Goal: Task Accomplishment & Management: Complete application form

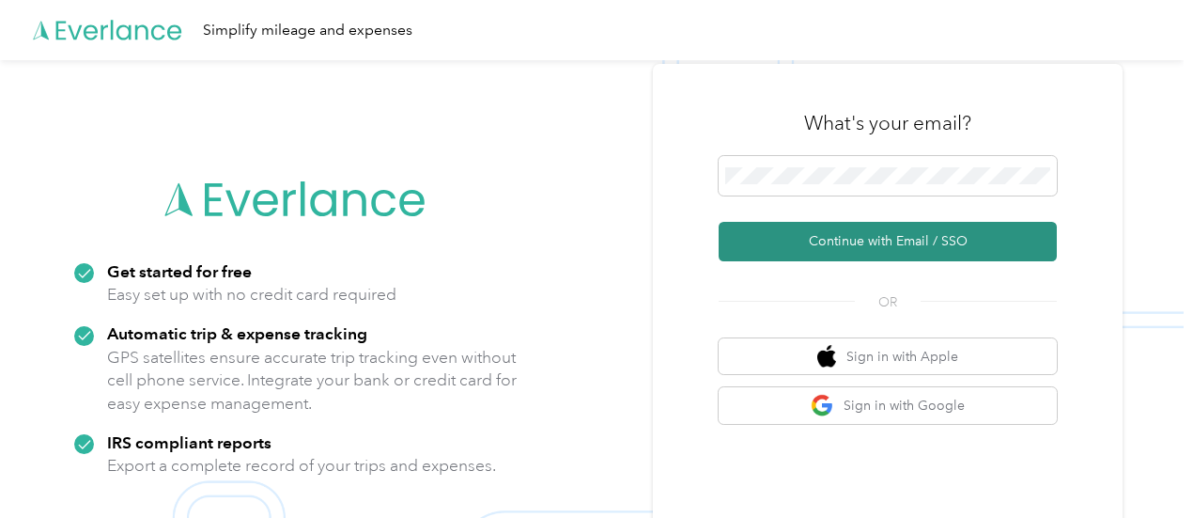
click at [762, 242] on button "Continue with Email / SSO" at bounding box center [888, 241] width 338 height 39
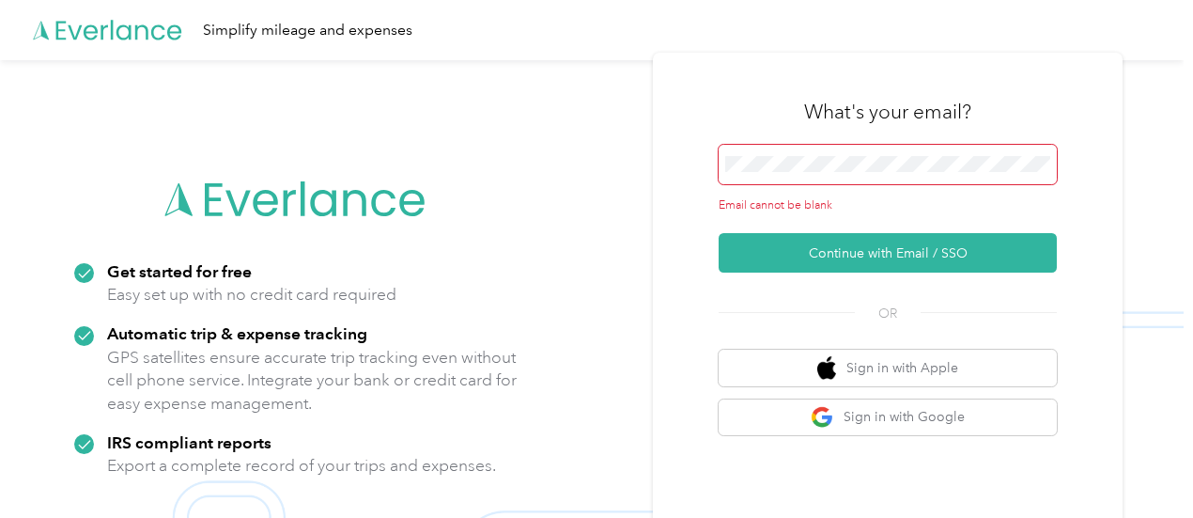
click at [781, 148] on span at bounding box center [888, 164] width 338 height 39
click at [777, 155] on span at bounding box center [888, 164] width 338 height 39
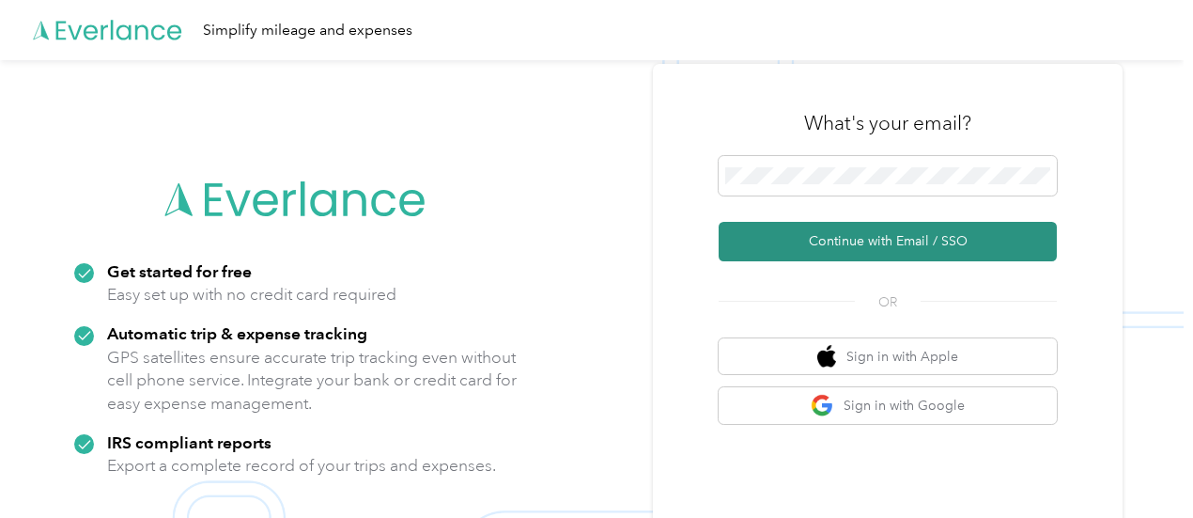
click at [896, 255] on button "Continue with Email / SSO" at bounding box center [888, 241] width 338 height 39
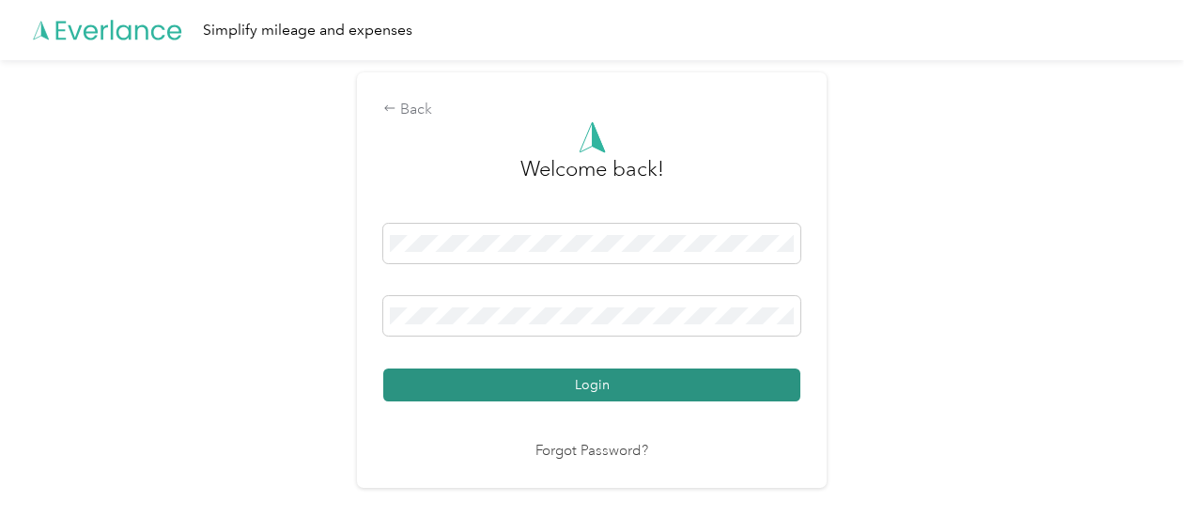
click at [696, 397] on button "Login" at bounding box center [591, 384] width 417 height 33
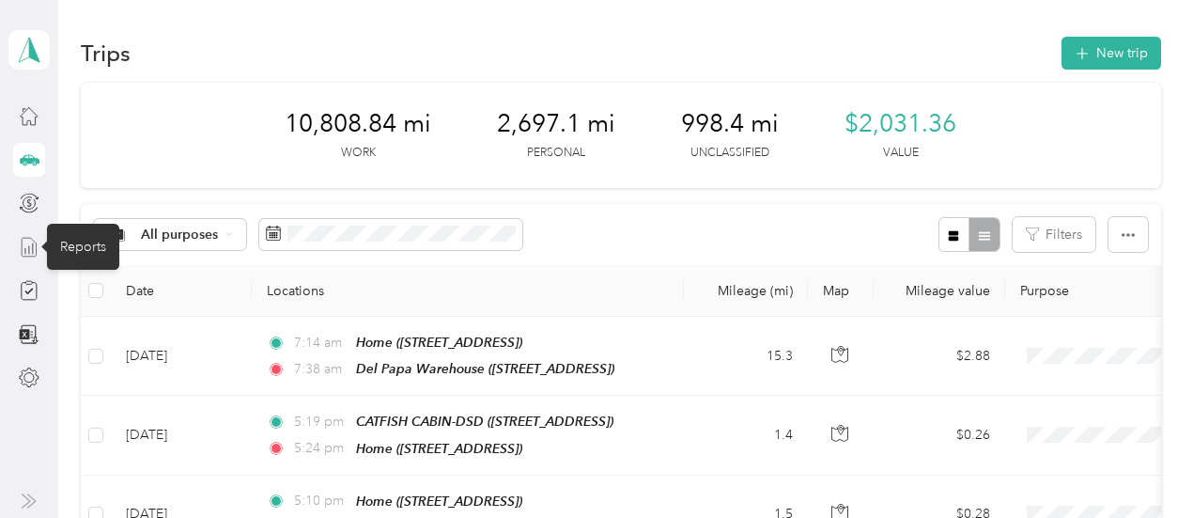
click at [32, 254] on icon at bounding box center [29, 247] width 21 height 21
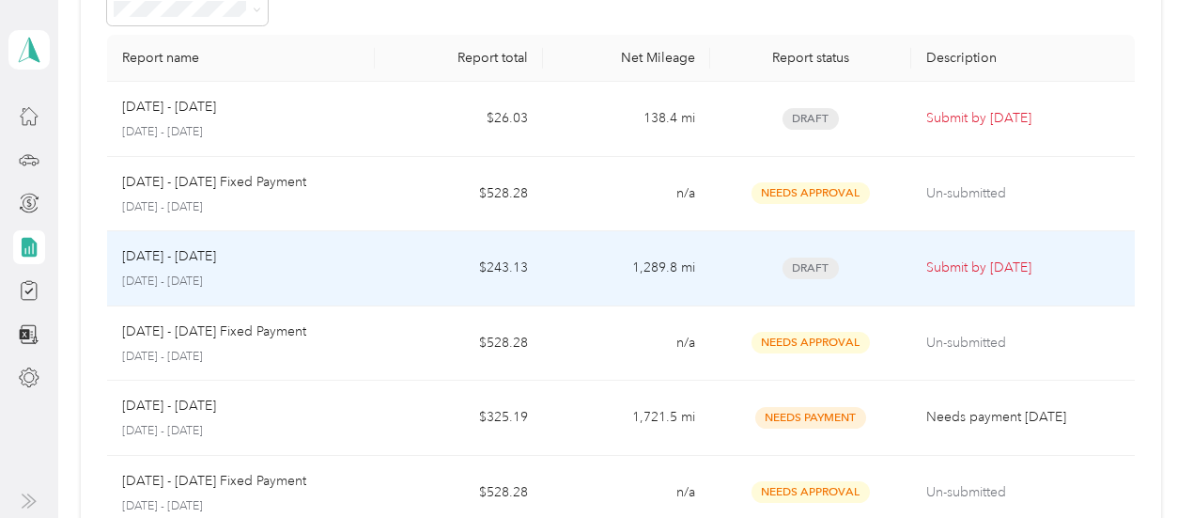
scroll to position [120, 0]
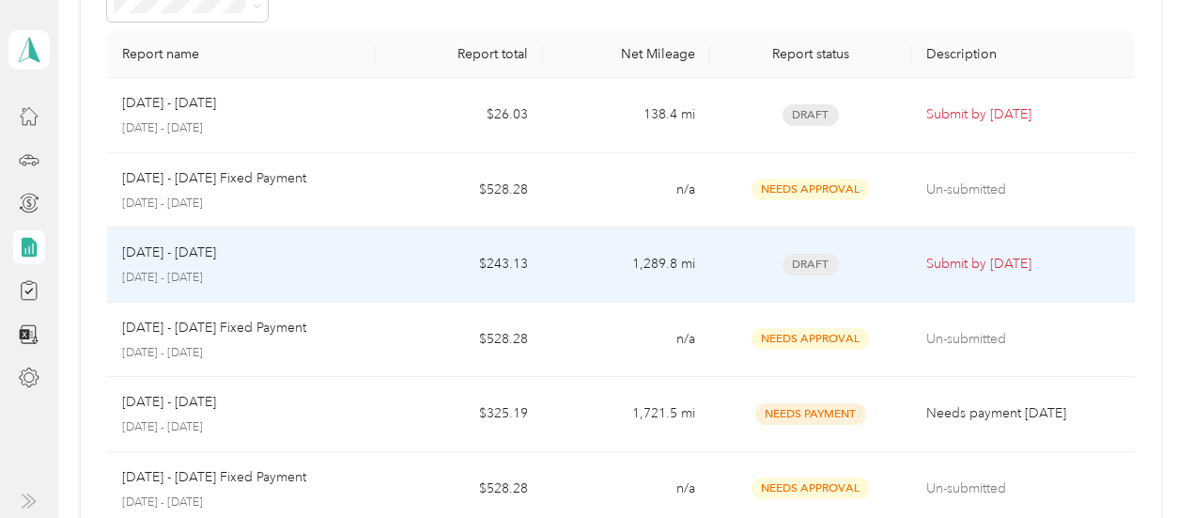
click at [203, 277] on p "[DATE] - [DATE]" at bounding box center [241, 278] width 238 height 17
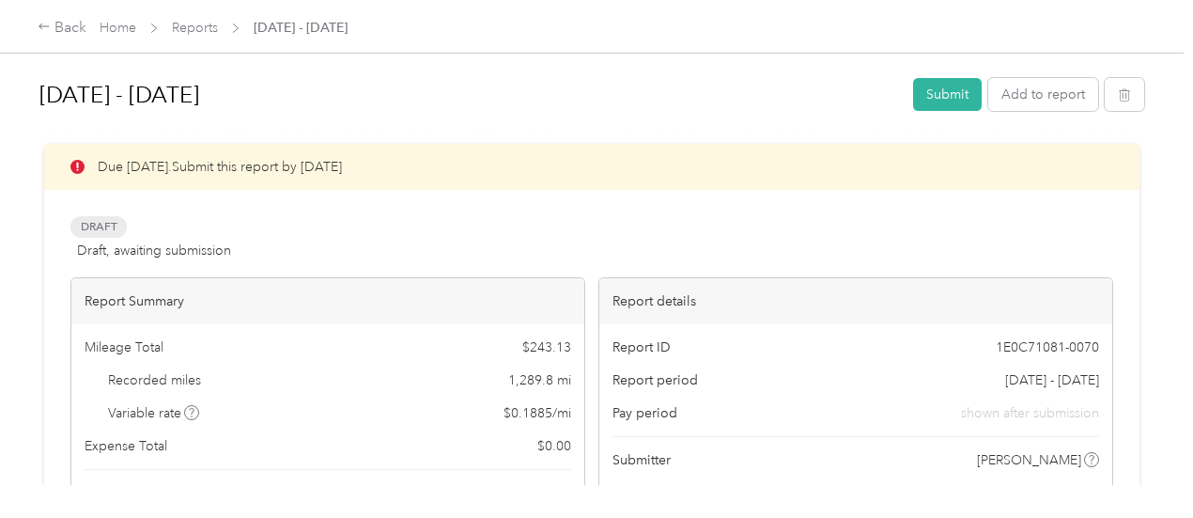
click at [656, 189] on div "Due [DATE]. Submit this report by [DATE] Draft Draft, awaiting submission View …" at bounding box center [591, 360] width 1043 height 433
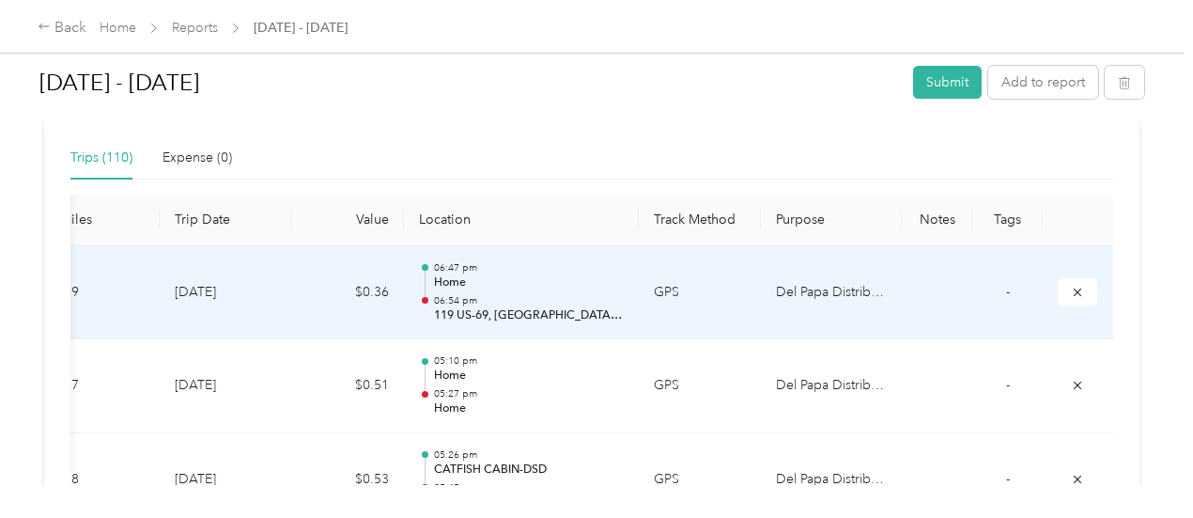
scroll to position [0, 428]
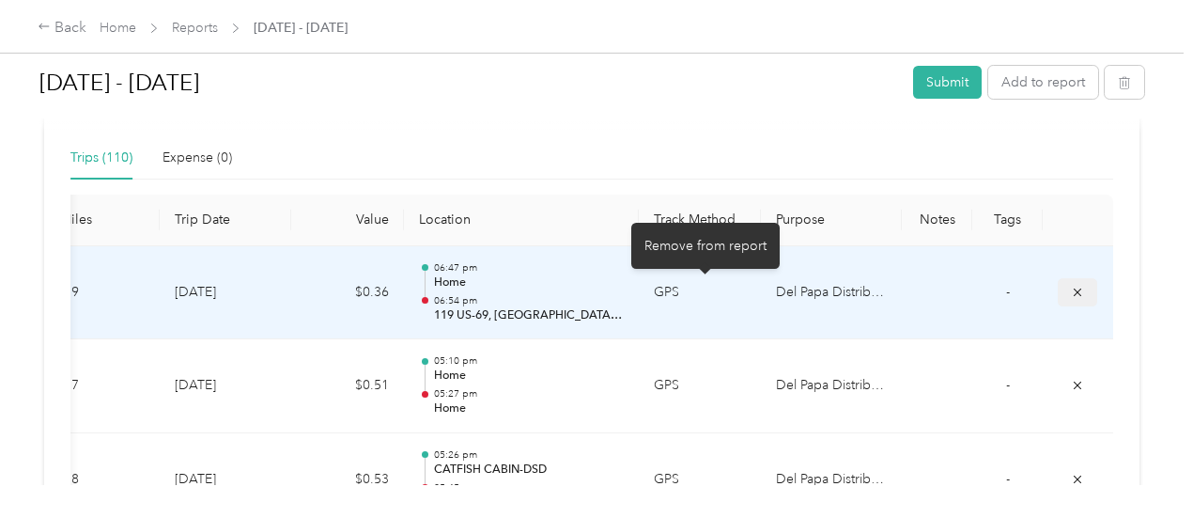
click at [1071, 286] on icon "submit" at bounding box center [1077, 292] width 13 height 13
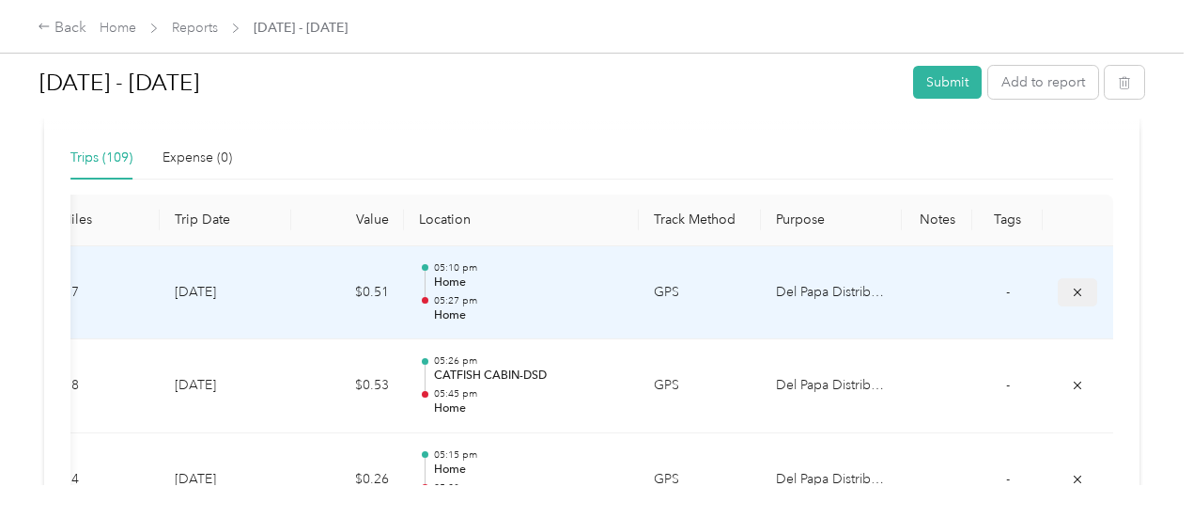
click at [1058, 301] on button "submit" at bounding box center [1077, 291] width 39 height 27
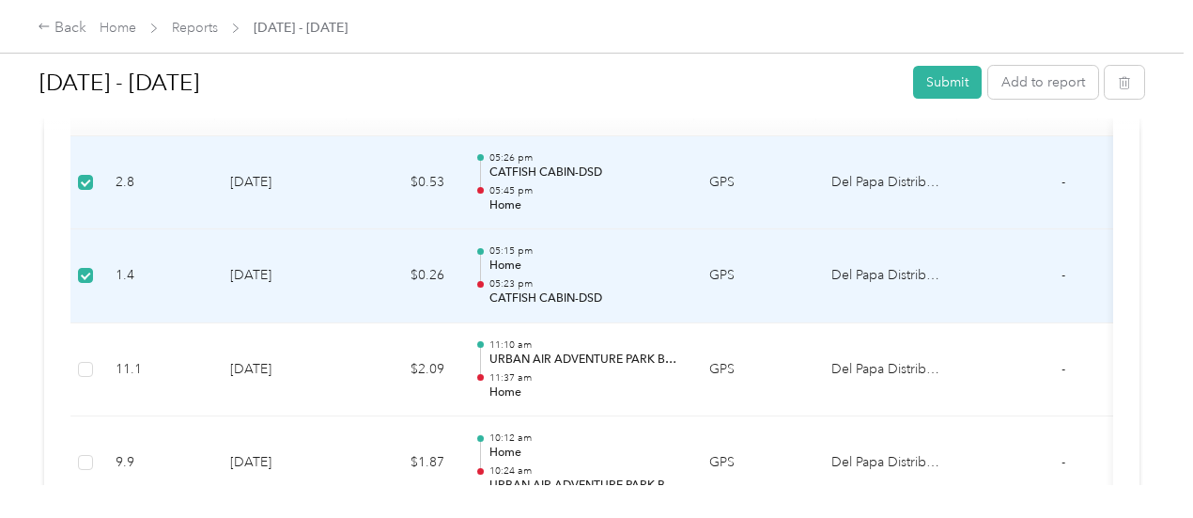
scroll to position [578, 0]
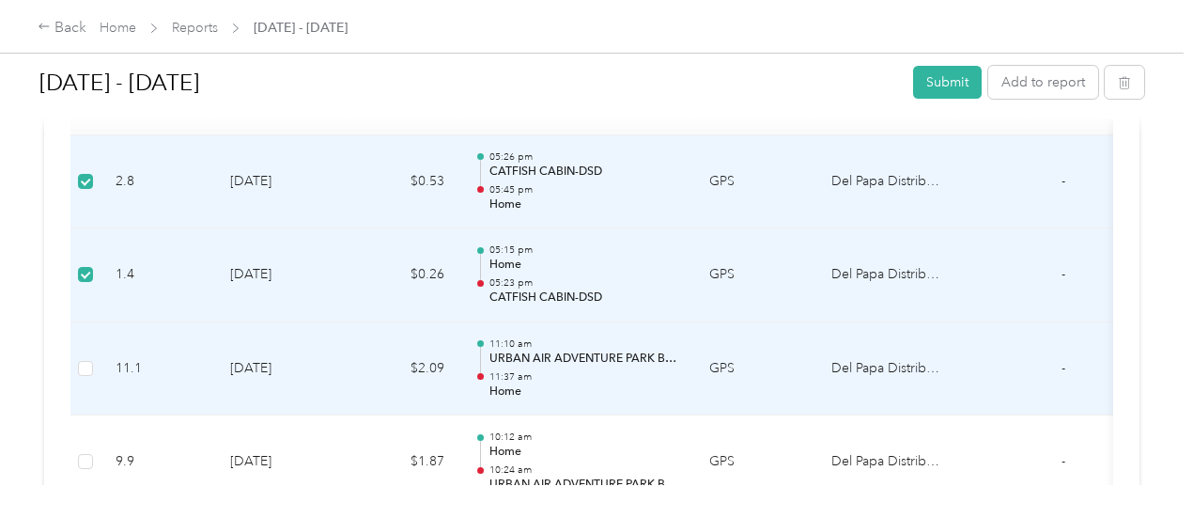
click at [94, 371] on td at bounding box center [85, 369] width 30 height 94
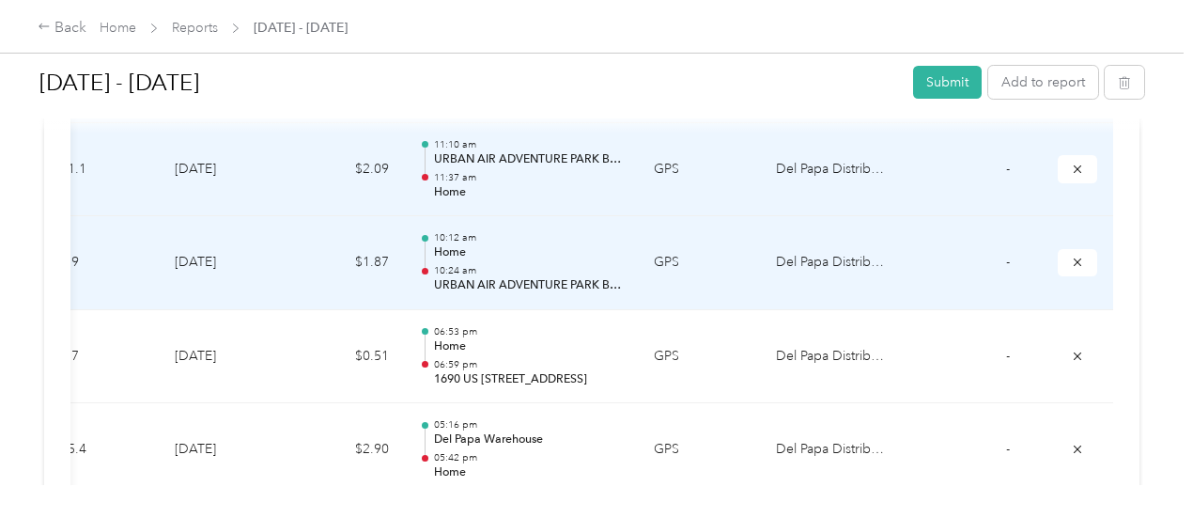
scroll to position [0, 428]
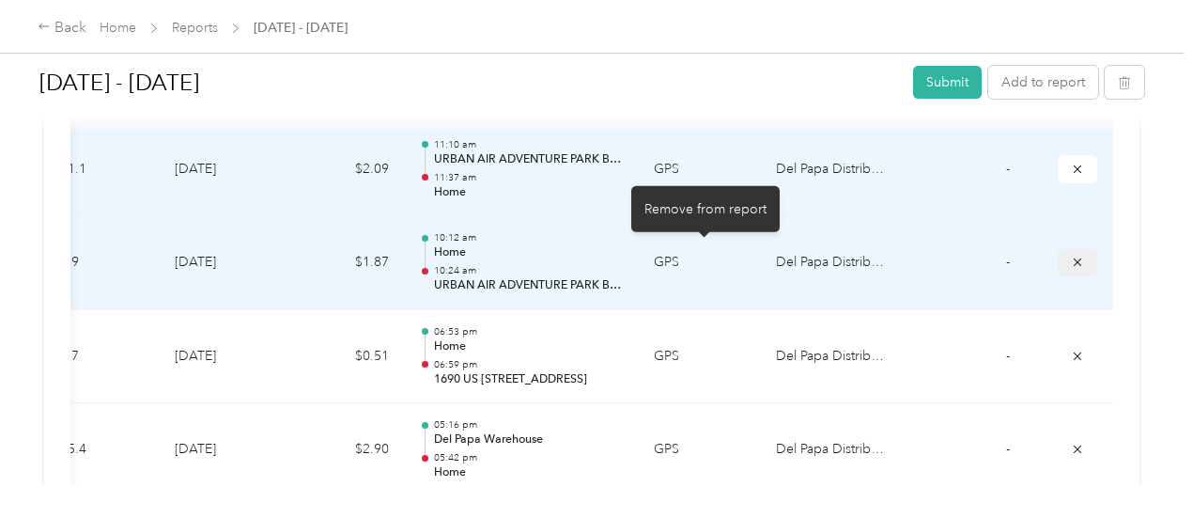
click at [1058, 260] on button "submit" at bounding box center [1077, 262] width 39 height 27
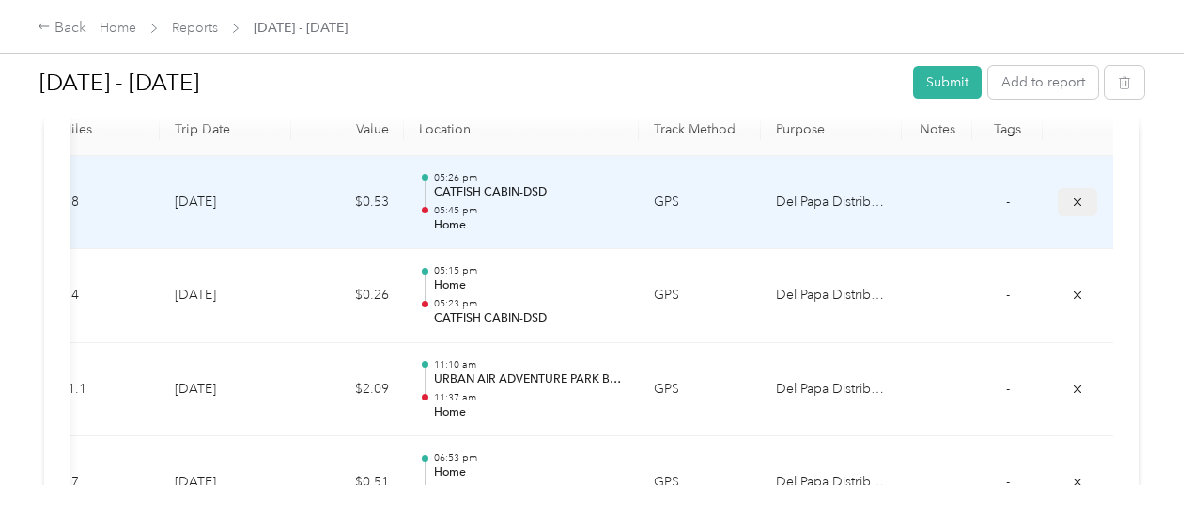
click at [1071, 193] on span "submit" at bounding box center [1077, 201] width 13 height 16
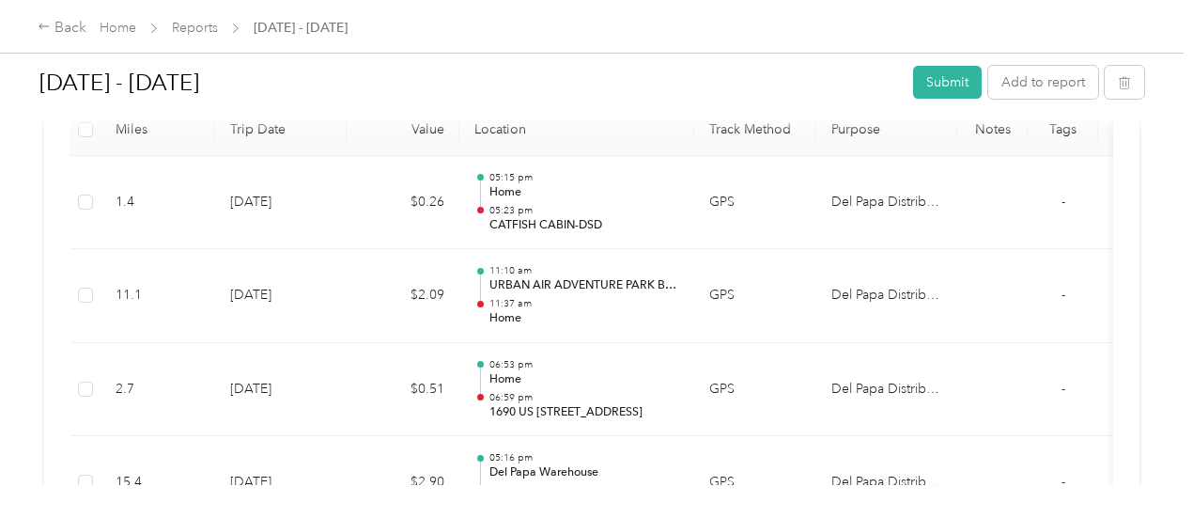
scroll to position [0, 0]
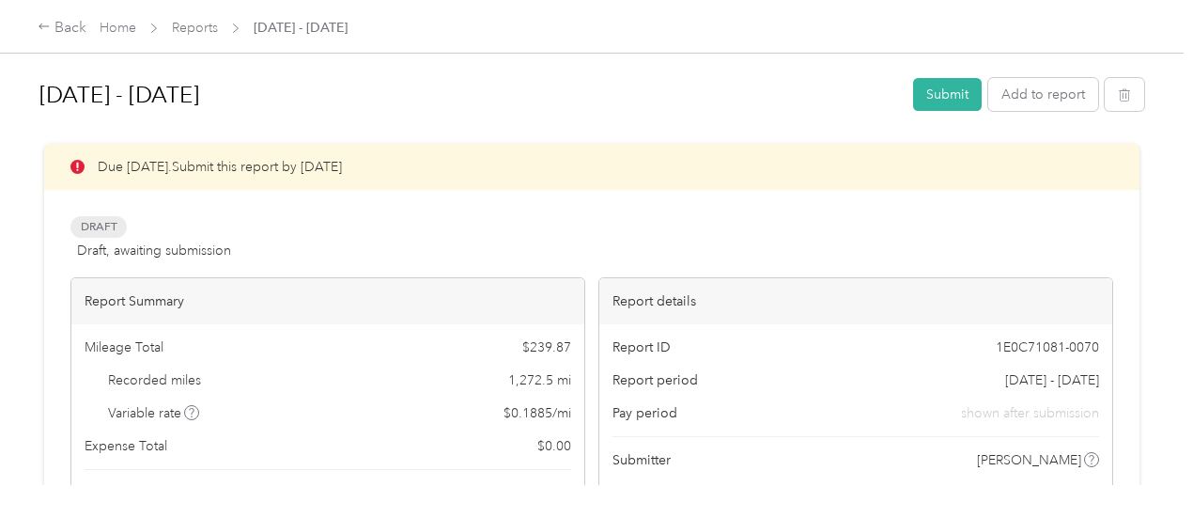
click at [1077, 141] on div at bounding box center [591, 136] width 1105 height 20
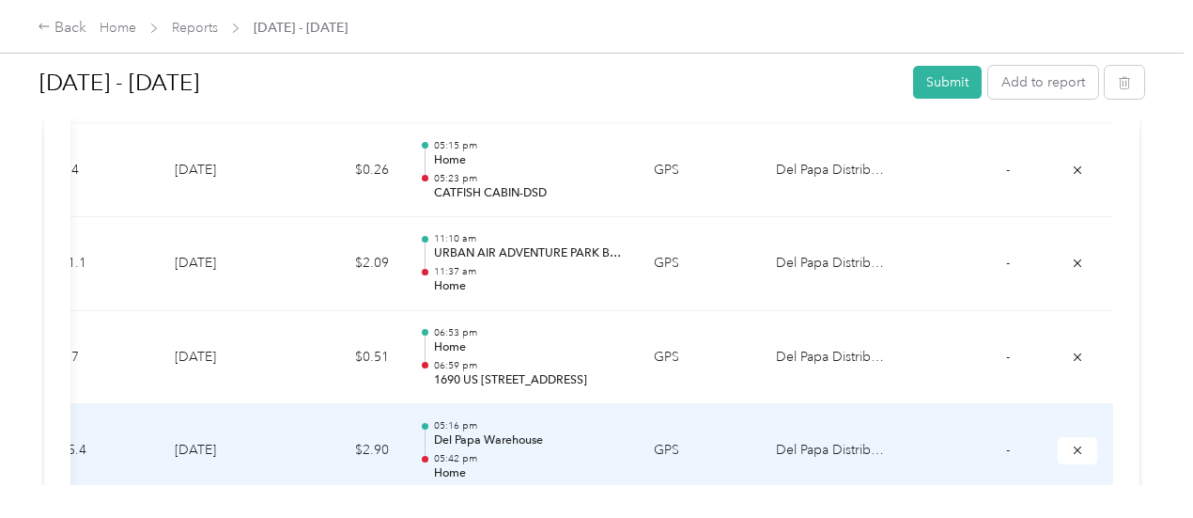
scroll to position [0, 428]
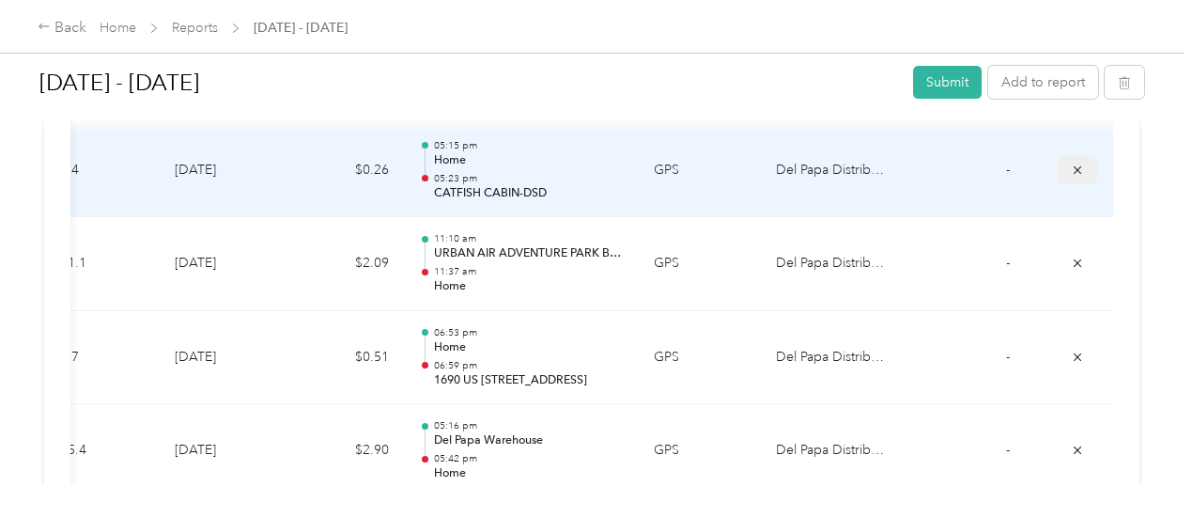
click at [1058, 166] on button "submit" at bounding box center [1077, 169] width 39 height 27
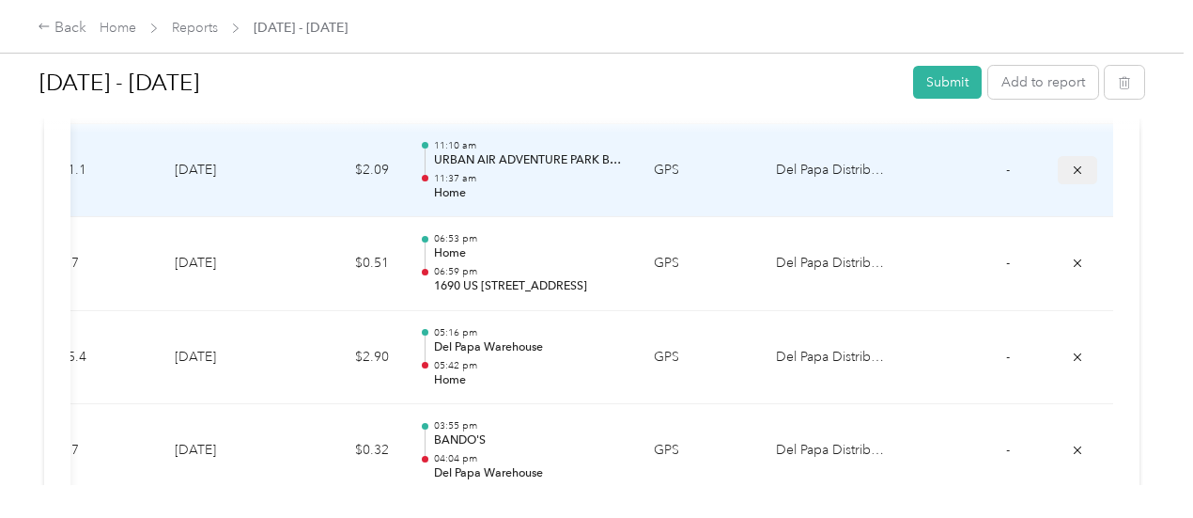
click at [1071, 172] on icon "submit" at bounding box center [1077, 169] width 13 height 13
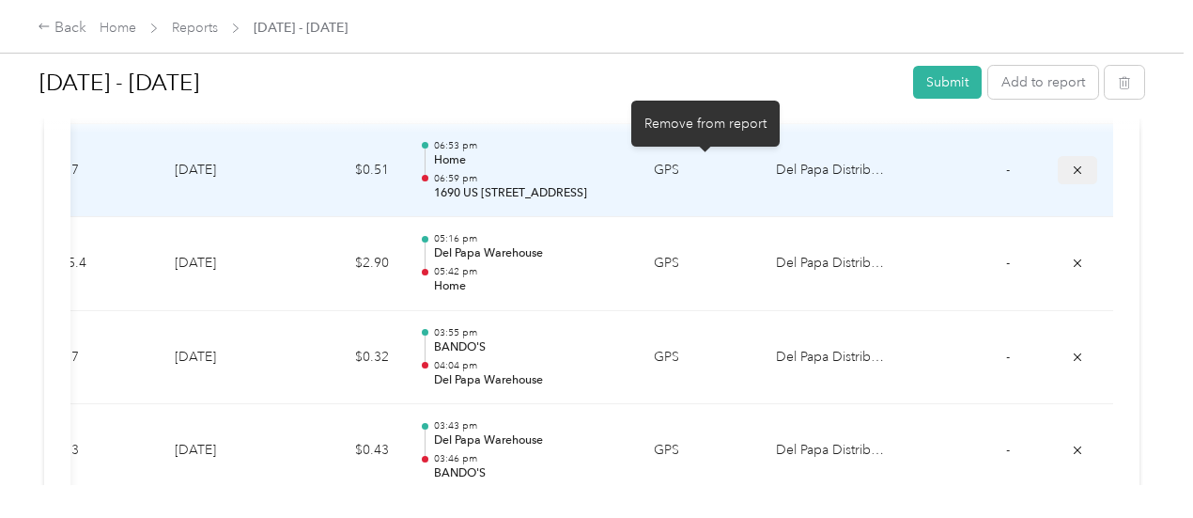
click at [1071, 172] on icon "submit" at bounding box center [1077, 169] width 13 height 13
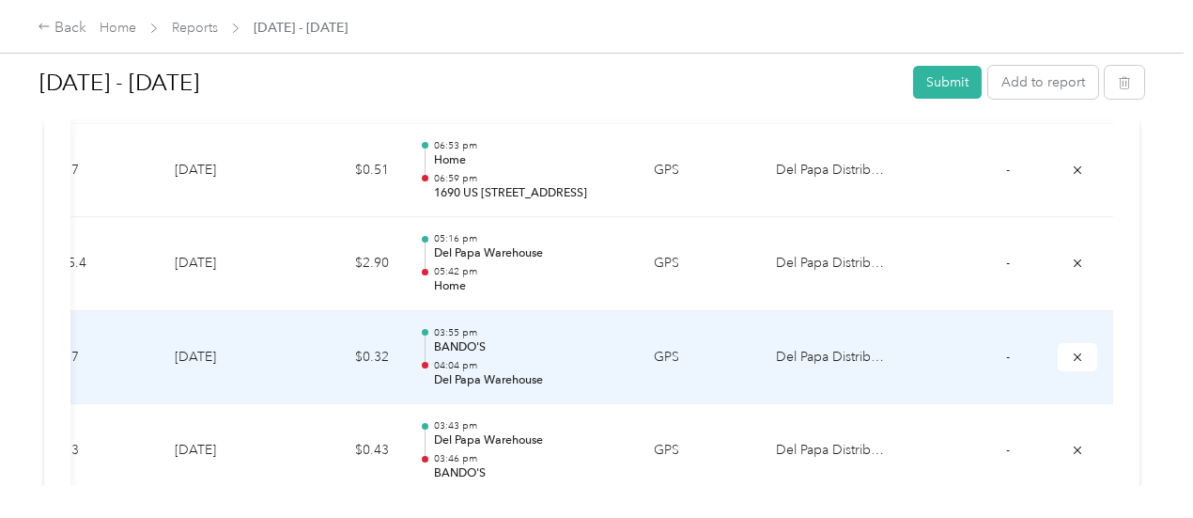
click at [639, 348] on td "GPS" at bounding box center [700, 358] width 122 height 94
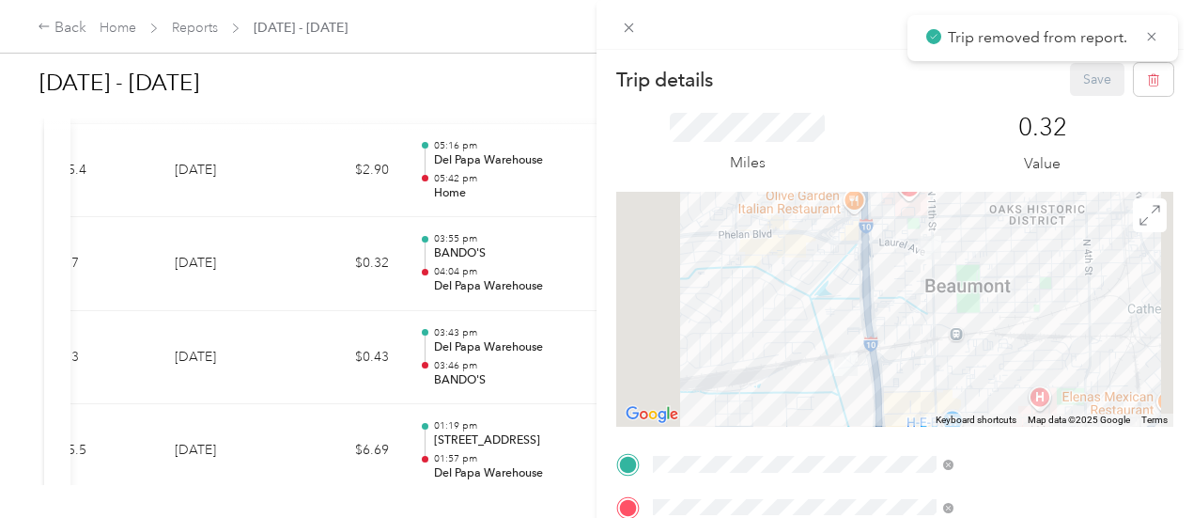
click at [135, 281] on div "Trip details Save This trip cannot be edited because it is either under review,…" at bounding box center [596, 259] width 1193 height 518
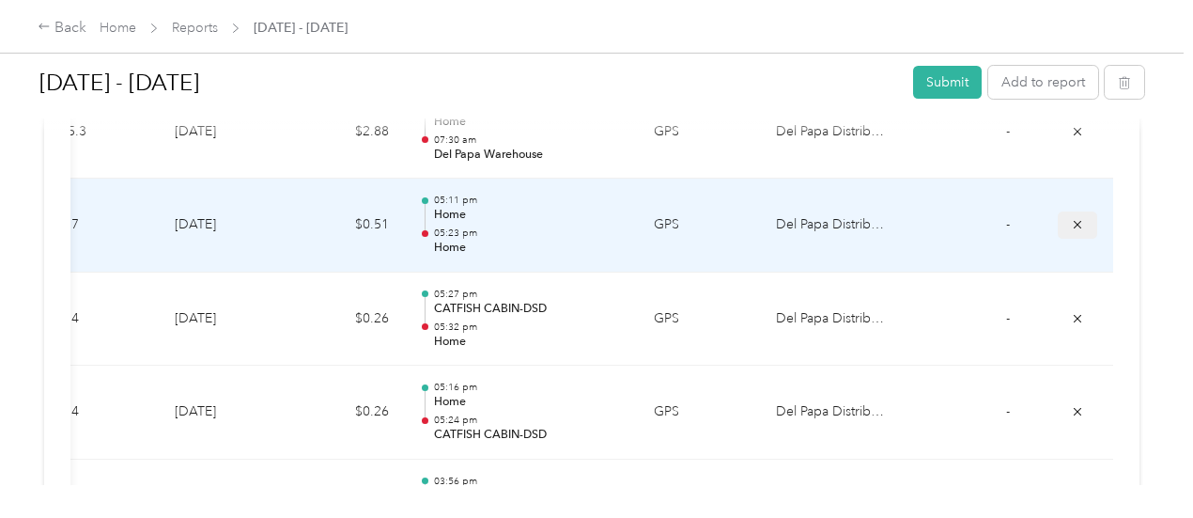
click at [1071, 218] on icon "submit" at bounding box center [1077, 224] width 13 height 13
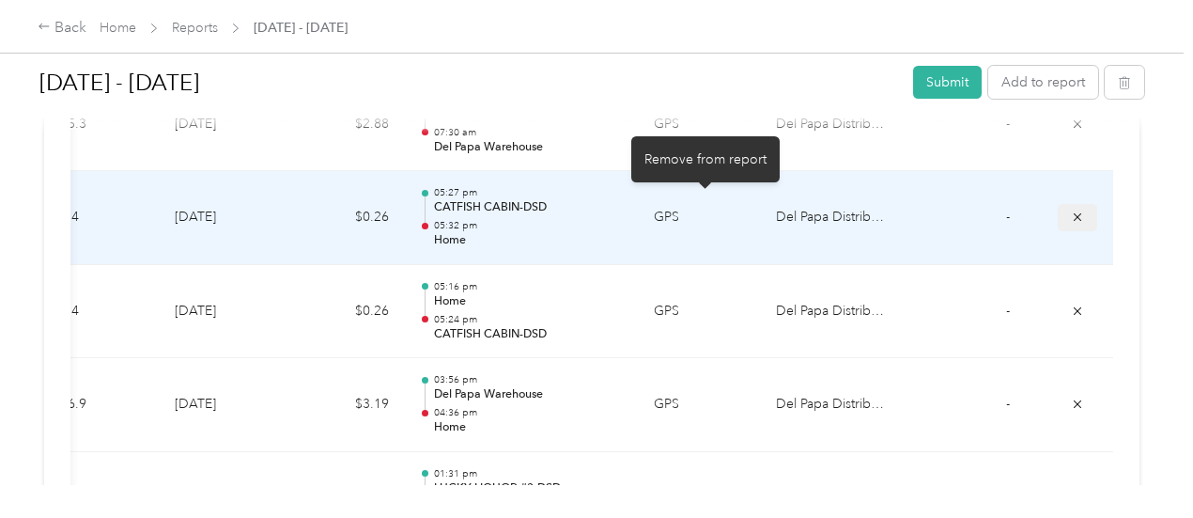
click at [1058, 204] on button "submit" at bounding box center [1077, 217] width 39 height 27
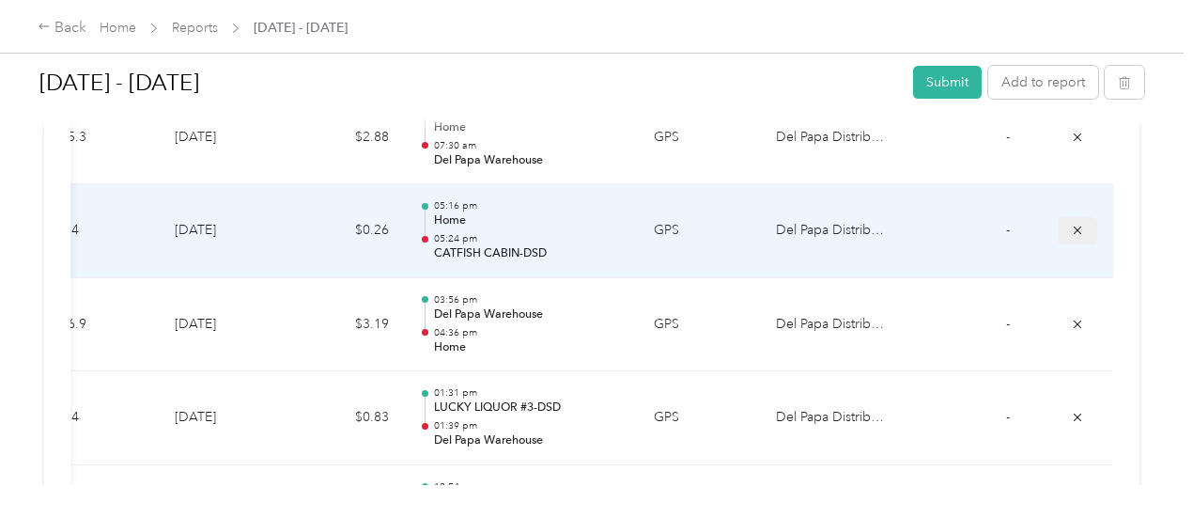
click at [1071, 224] on icon "submit" at bounding box center [1077, 230] width 13 height 13
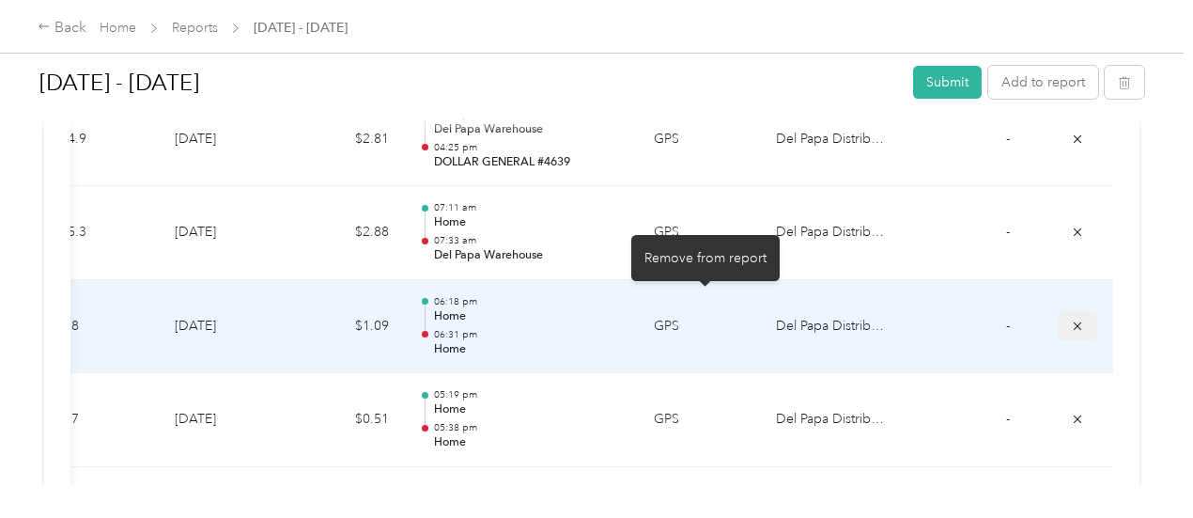
click at [1071, 319] on icon "submit" at bounding box center [1077, 325] width 13 height 13
click at [1058, 315] on button "submit" at bounding box center [1077, 325] width 39 height 27
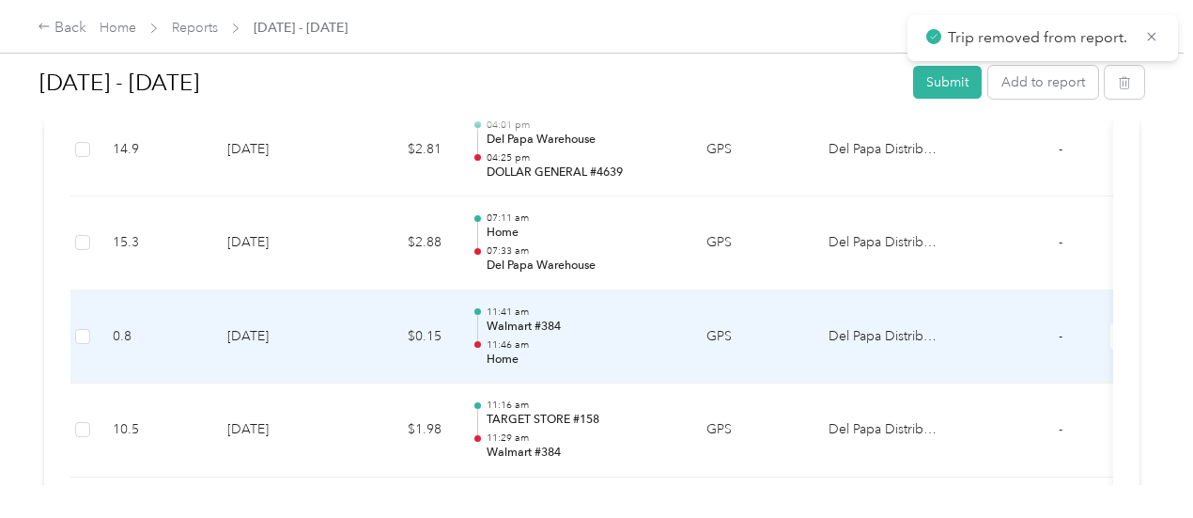
scroll to position [0, 0]
click at [391, 317] on td "$0.15" at bounding box center [403, 337] width 113 height 94
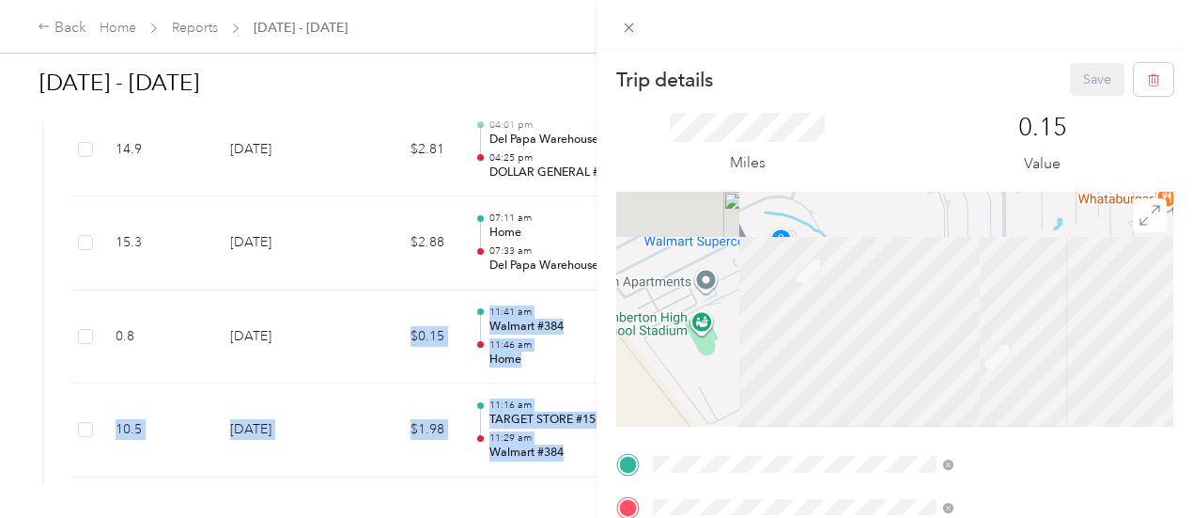
click at [345, 393] on div "Trip details Save This trip cannot be edited because it is either under review,…" at bounding box center [596, 259] width 1193 height 518
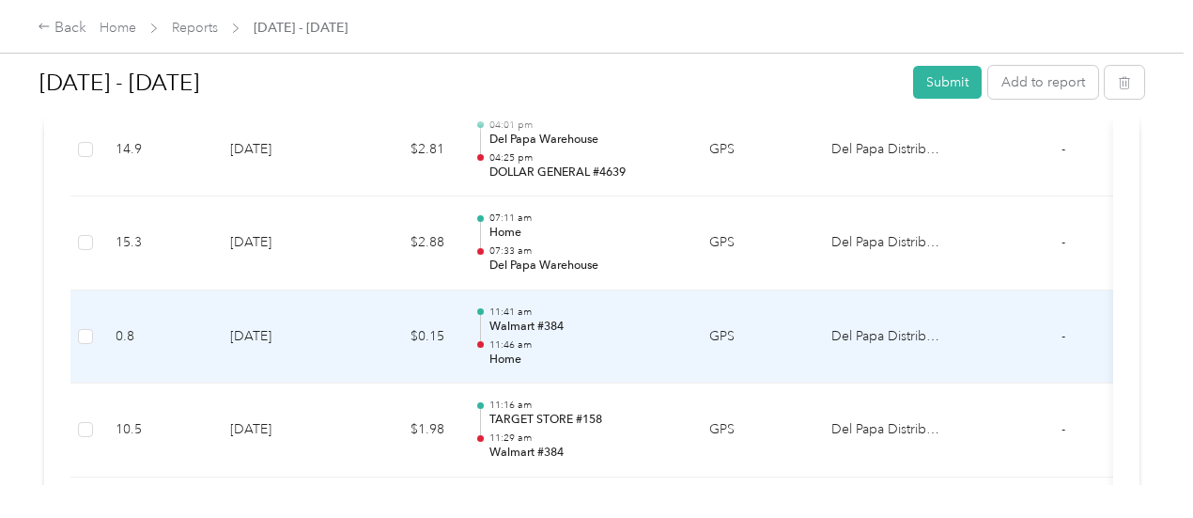
click at [331, 337] on td "[DATE]" at bounding box center [280, 337] width 131 height 94
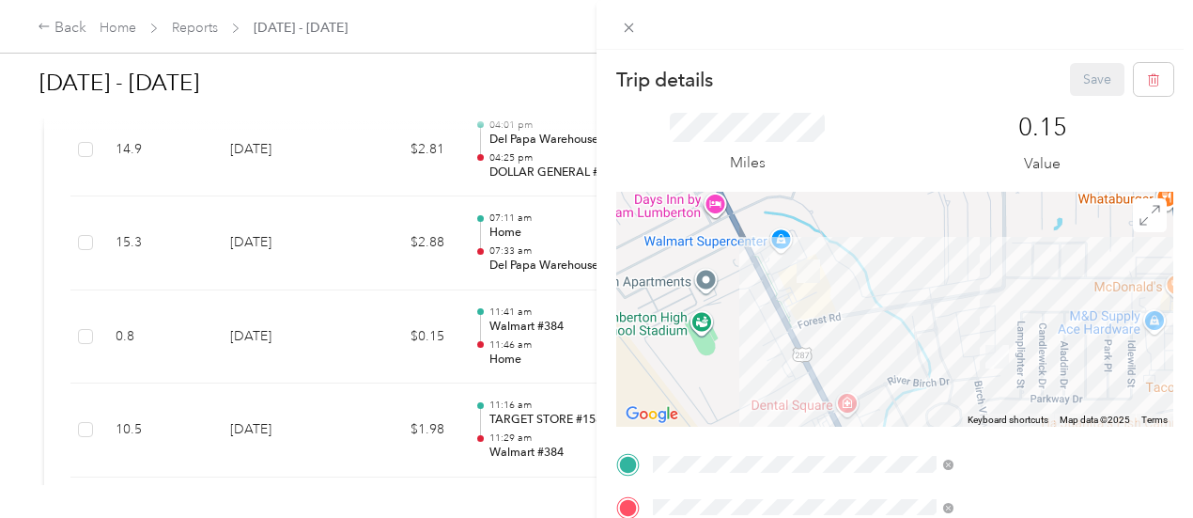
click at [599, 314] on div "Trip details Save This trip cannot be edited because it is either under review,…" at bounding box center [596, 259] width 1193 height 518
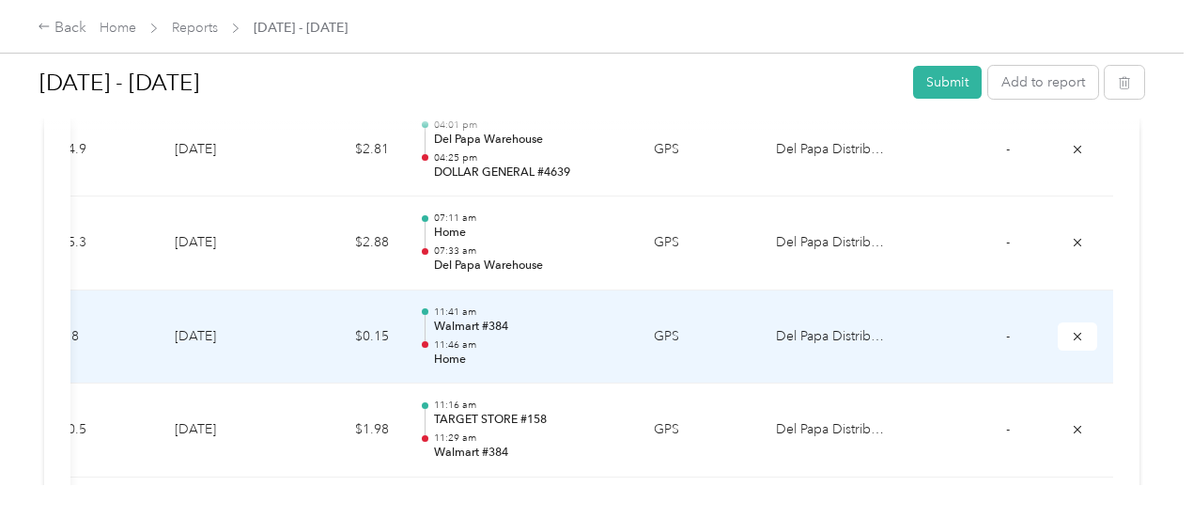
scroll to position [0, 428]
click at [1071, 330] on icon "submit" at bounding box center [1077, 336] width 13 height 13
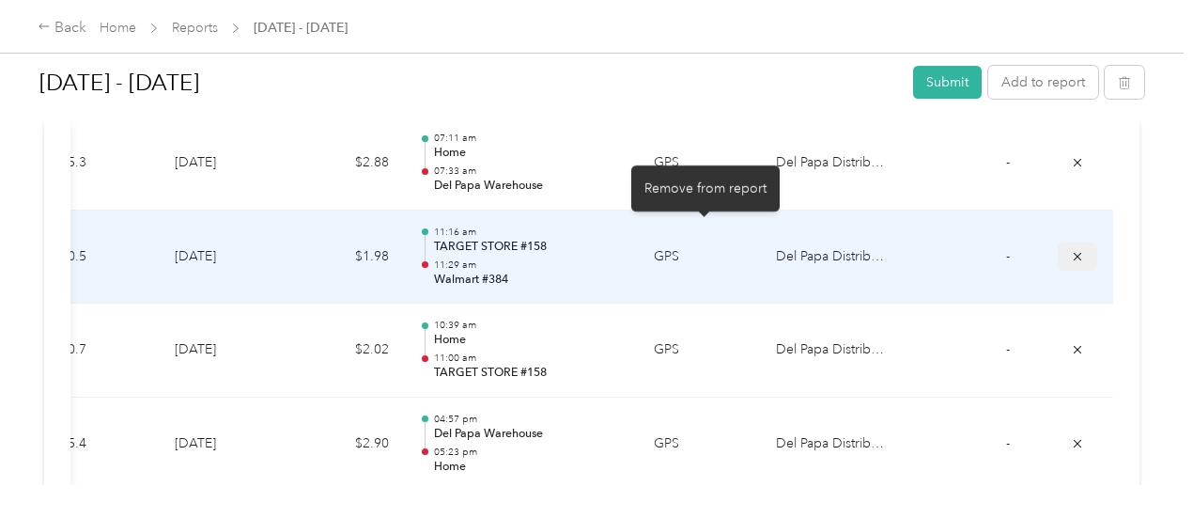
click at [1074, 252] on icon "submit" at bounding box center [1078, 256] width 8 height 8
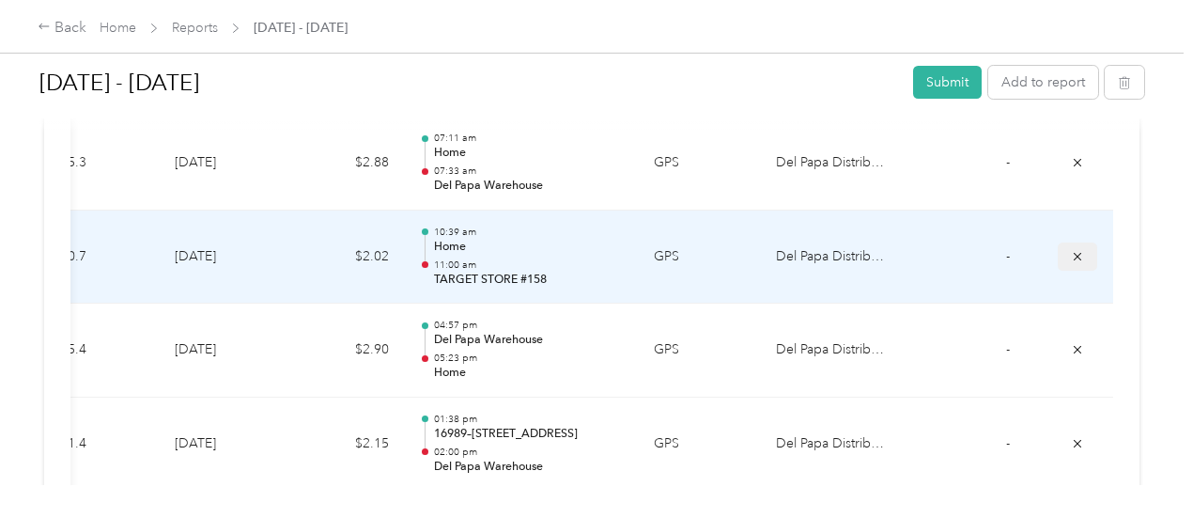
click at [1071, 250] on icon "submit" at bounding box center [1077, 256] width 13 height 13
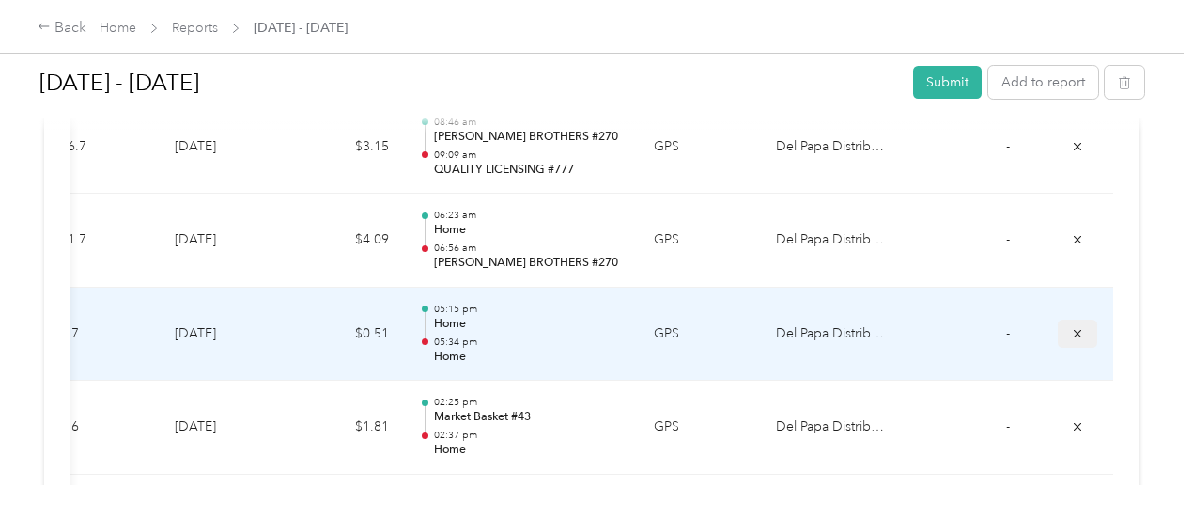
click at [1058, 319] on button "submit" at bounding box center [1077, 332] width 39 height 27
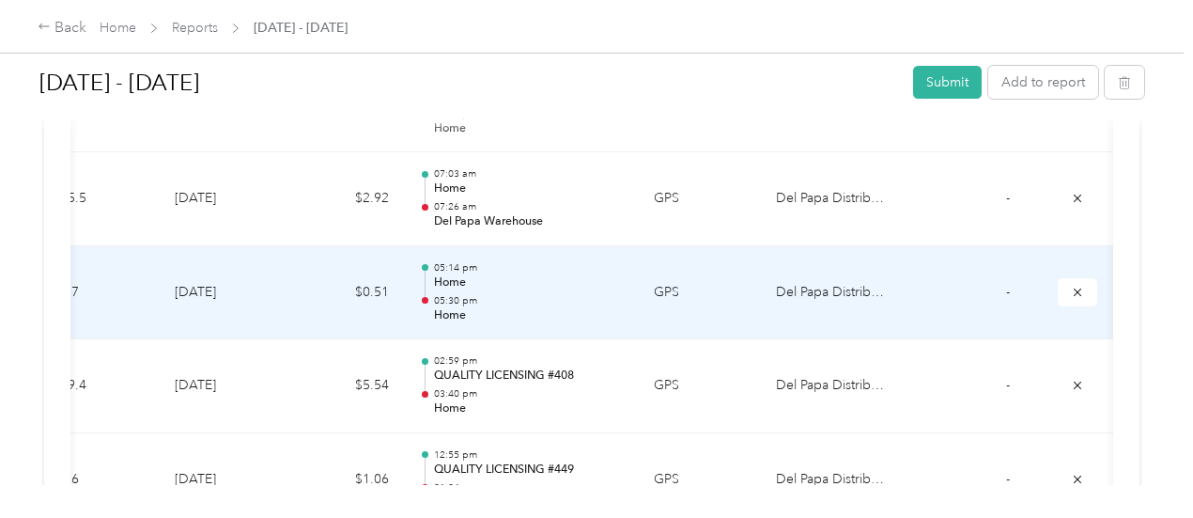
scroll to position [0, 418]
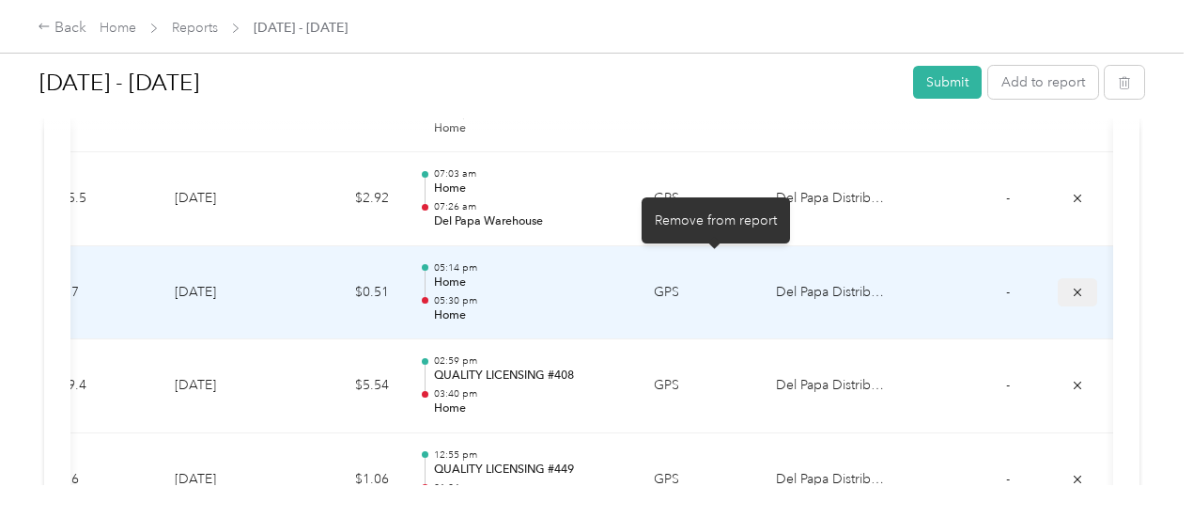
click at [1071, 286] on icon "submit" at bounding box center [1077, 292] width 13 height 13
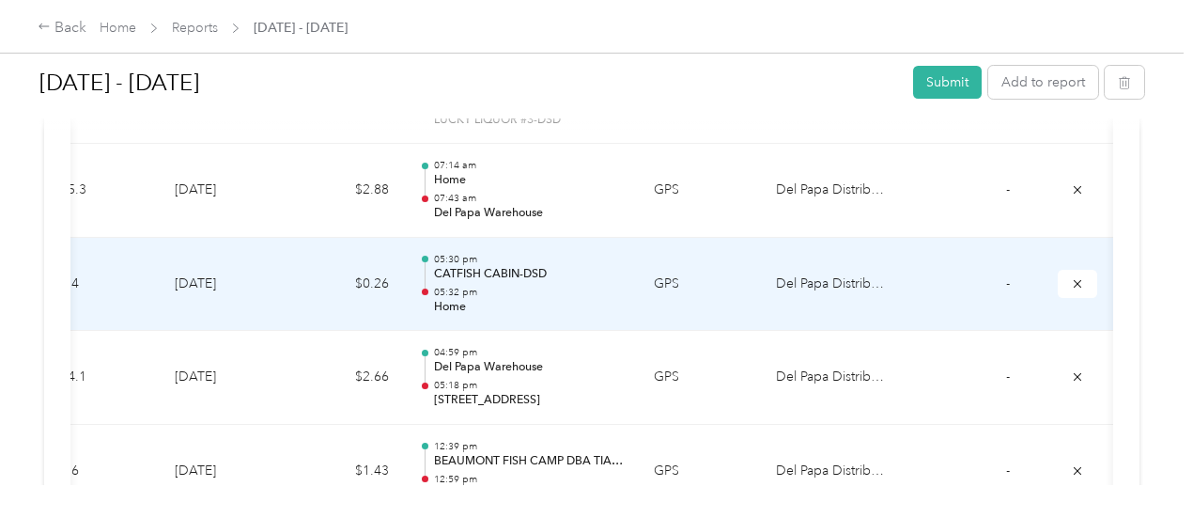
scroll to position [0, 428]
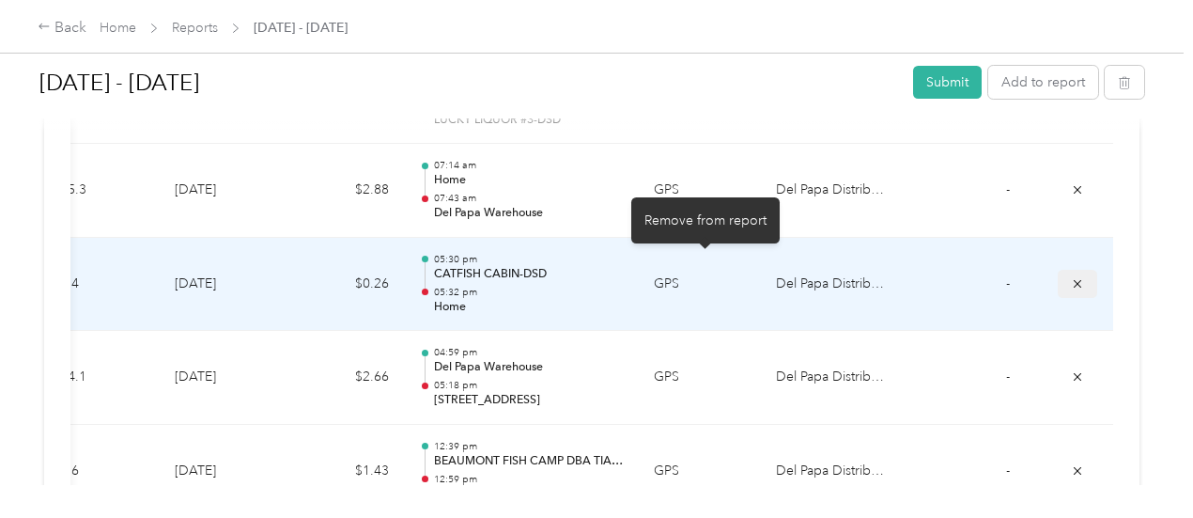
click at [1071, 277] on icon "submit" at bounding box center [1077, 283] width 13 height 13
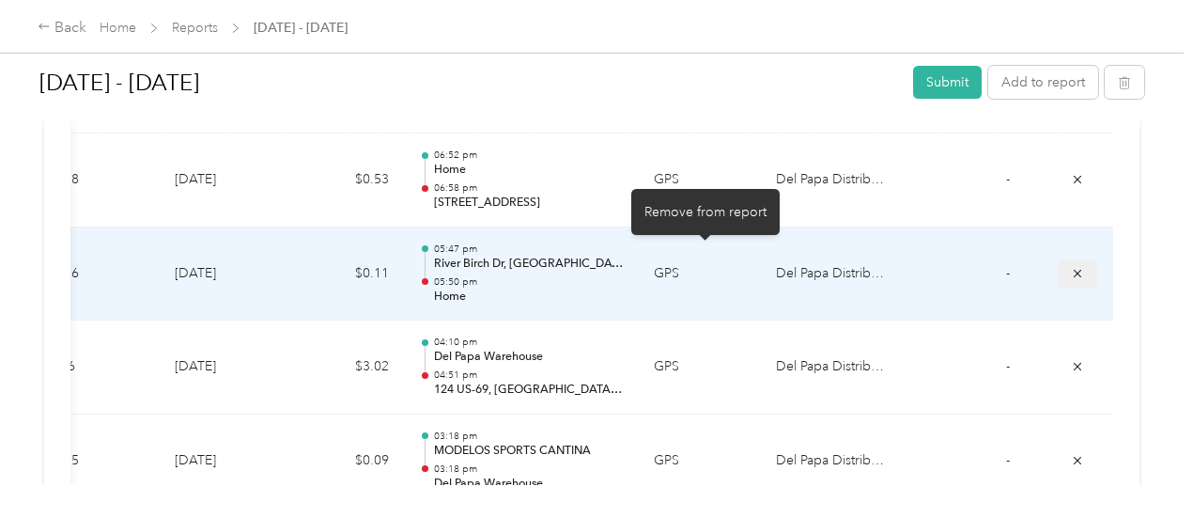
click at [1071, 267] on icon "submit" at bounding box center [1077, 273] width 13 height 13
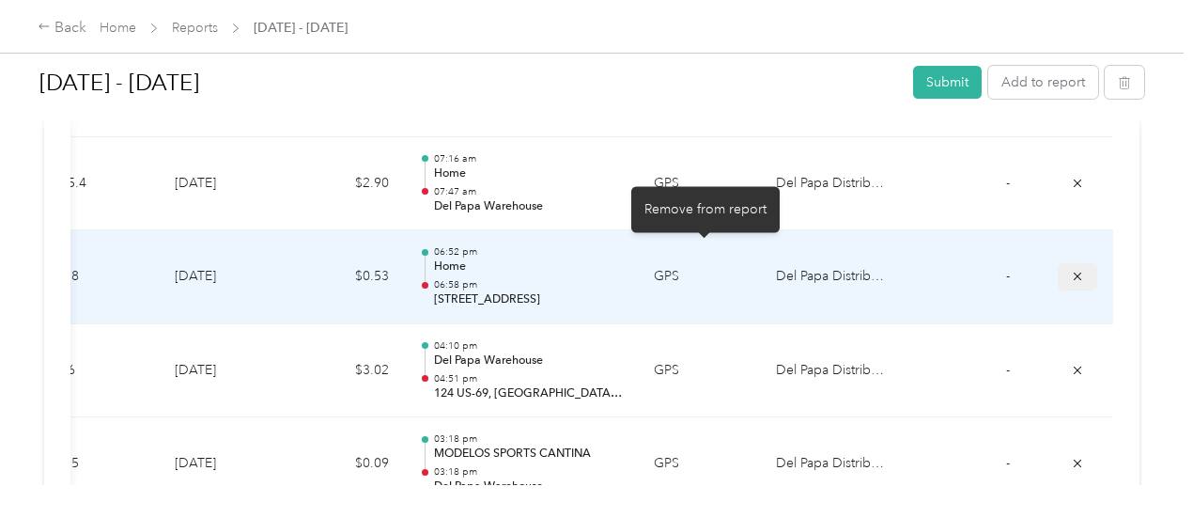
click at [1071, 270] on icon "submit" at bounding box center [1077, 276] width 13 height 13
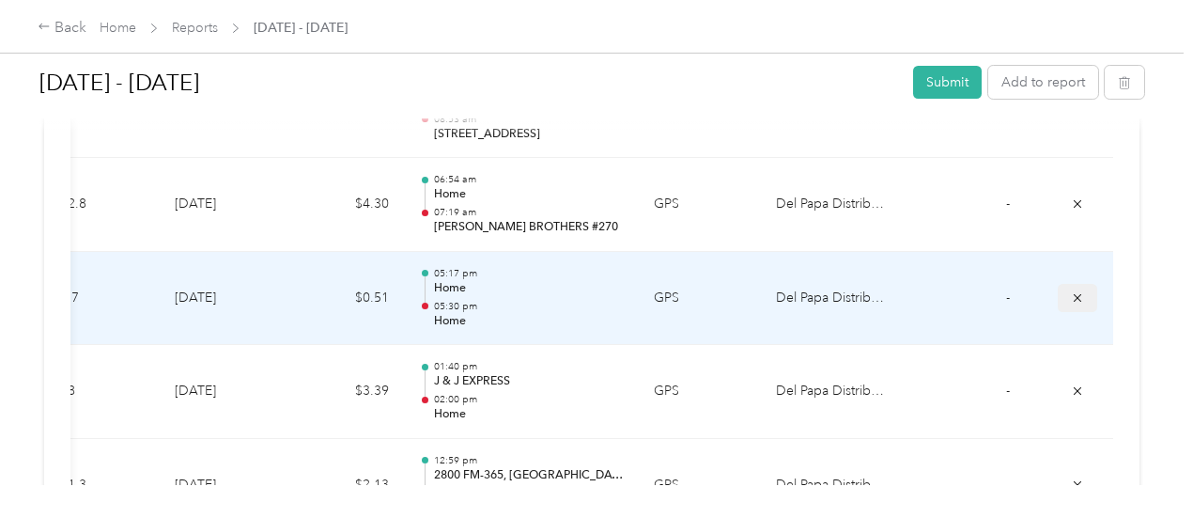
click at [1058, 286] on button "submit" at bounding box center [1077, 297] width 39 height 27
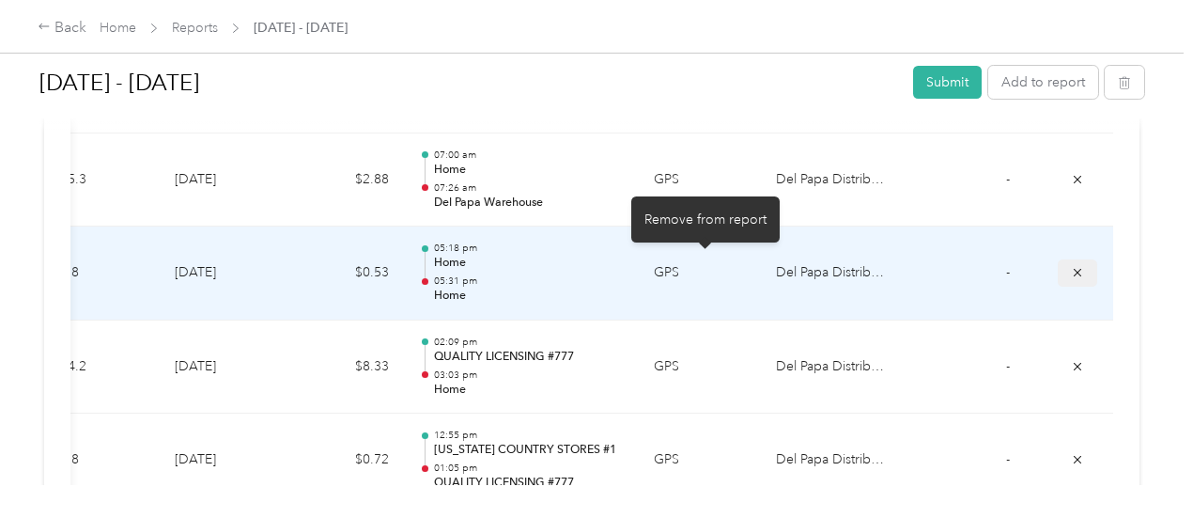
click at [1058, 270] on button "submit" at bounding box center [1077, 272] width 39 height 27
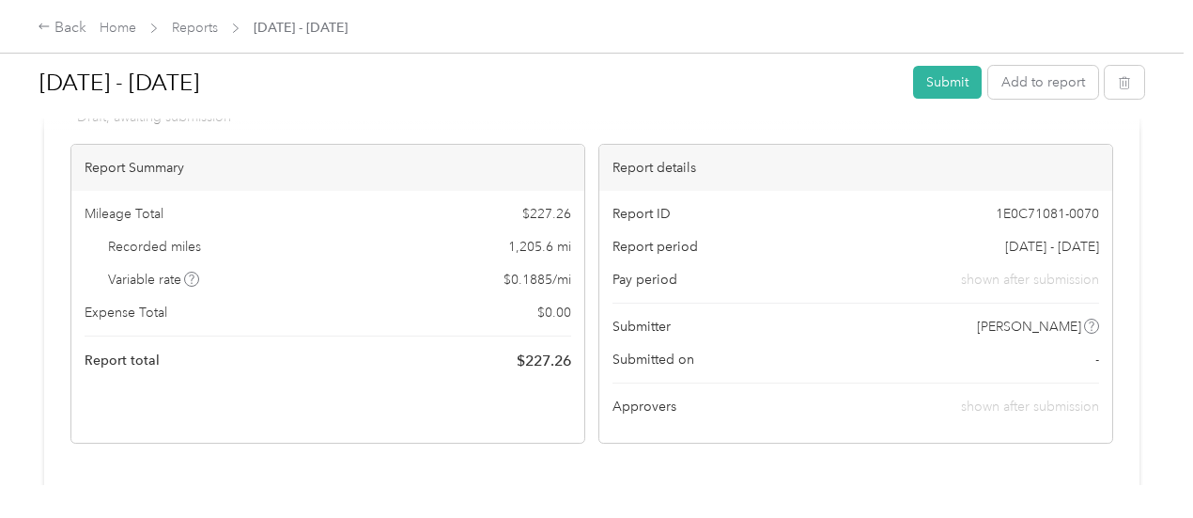
scroll to position [0, 0]
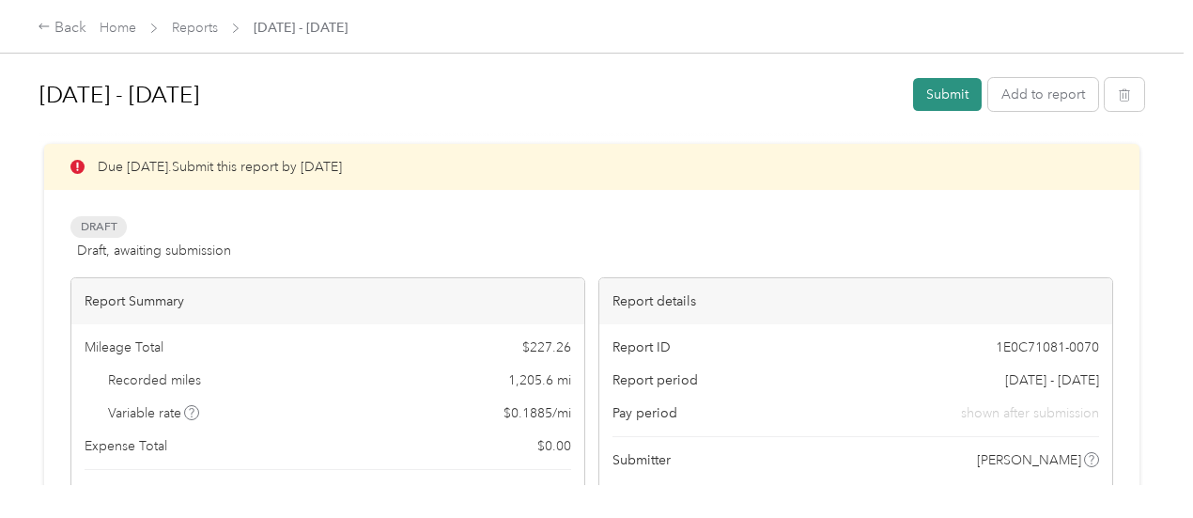
click at [928, 97] on button "Submit" at bounding box center [947, 94] width 69 height 33
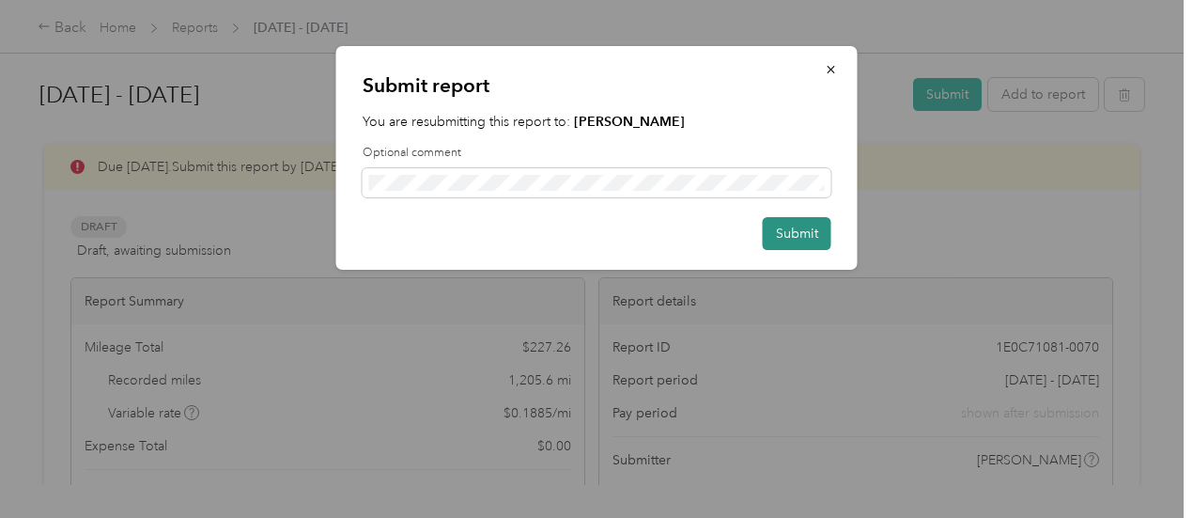
click at [788, 240] on button "Submit" at bounding box center [797, 233] width 69 height 33
